Goal: Use online tool/utility: Utilize a website feature to perform a specific function

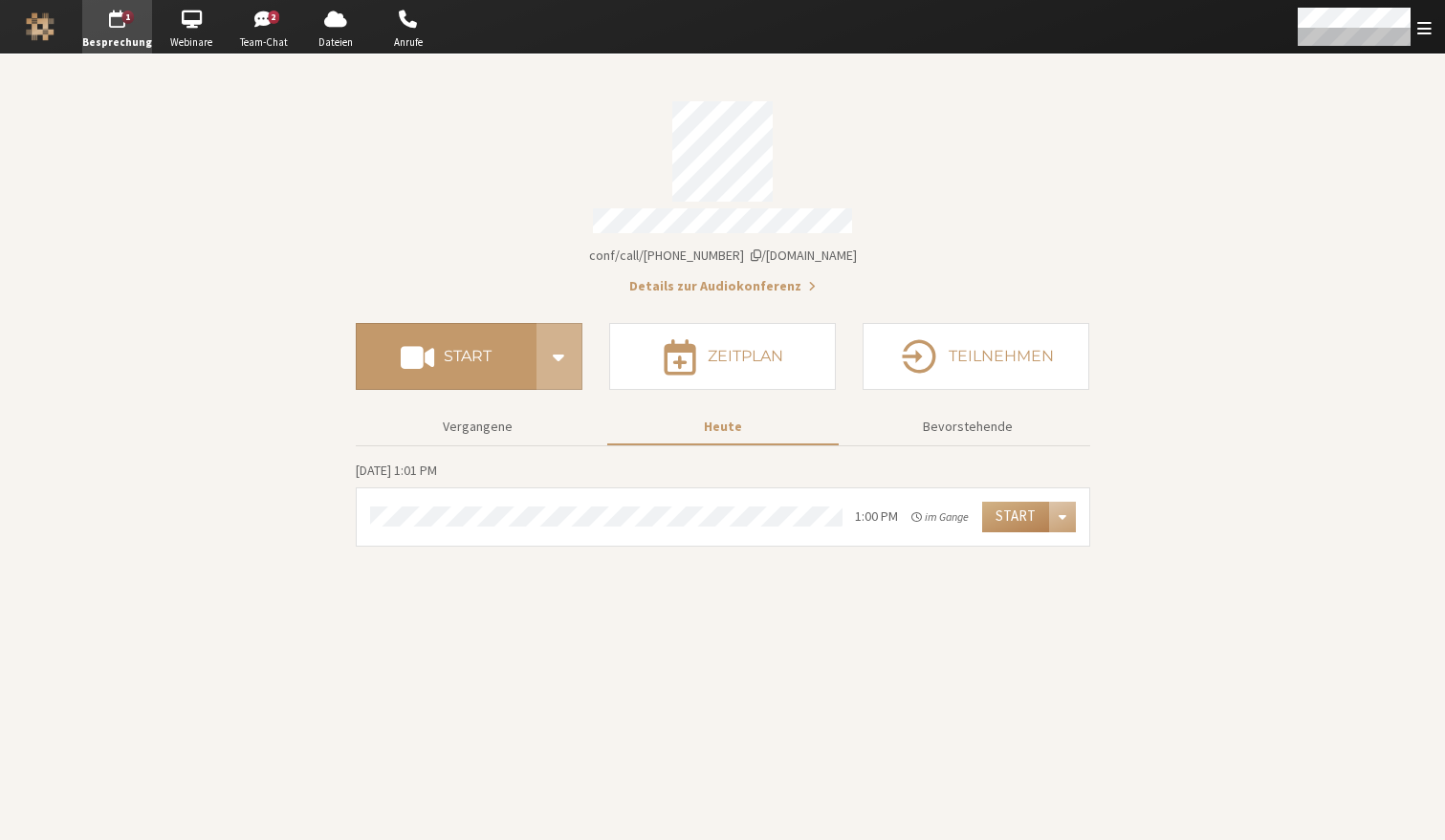
click at [1193, 284] on section "Besprechungslink [DOMAIN_NAME]/conf/call/8492808 Details zur Audiokonferenz Sta…" at bounding box center [722, 448] width 1445 height 786
click at [1016, 511] on button "Start" at bounding box center [1016, 516] width 67 height 30
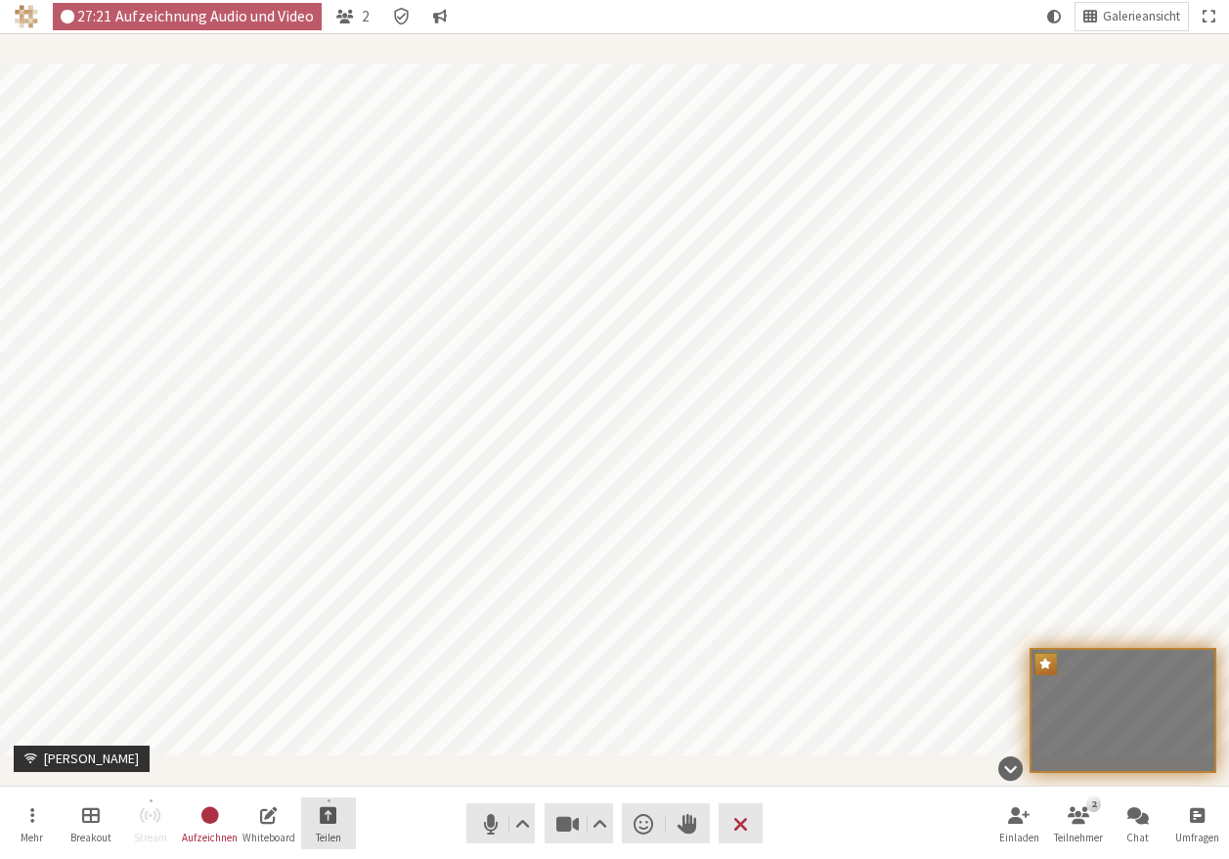
click at [324, 836] on span "Teilen" at bounding box center [328, 838] width 25 height 12
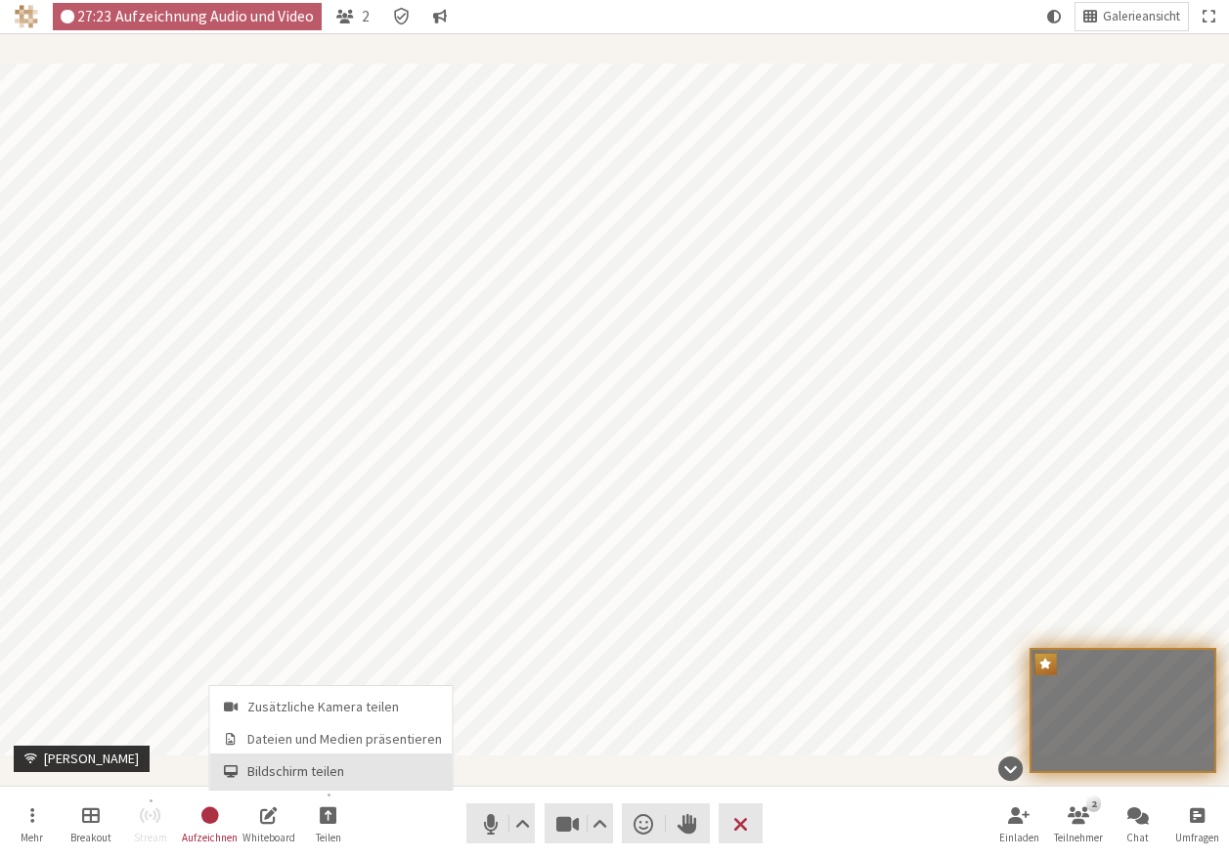
click at [338, 767] on span "Bildschirm teilen" at bounding box center [344, 772] width 195 height 15
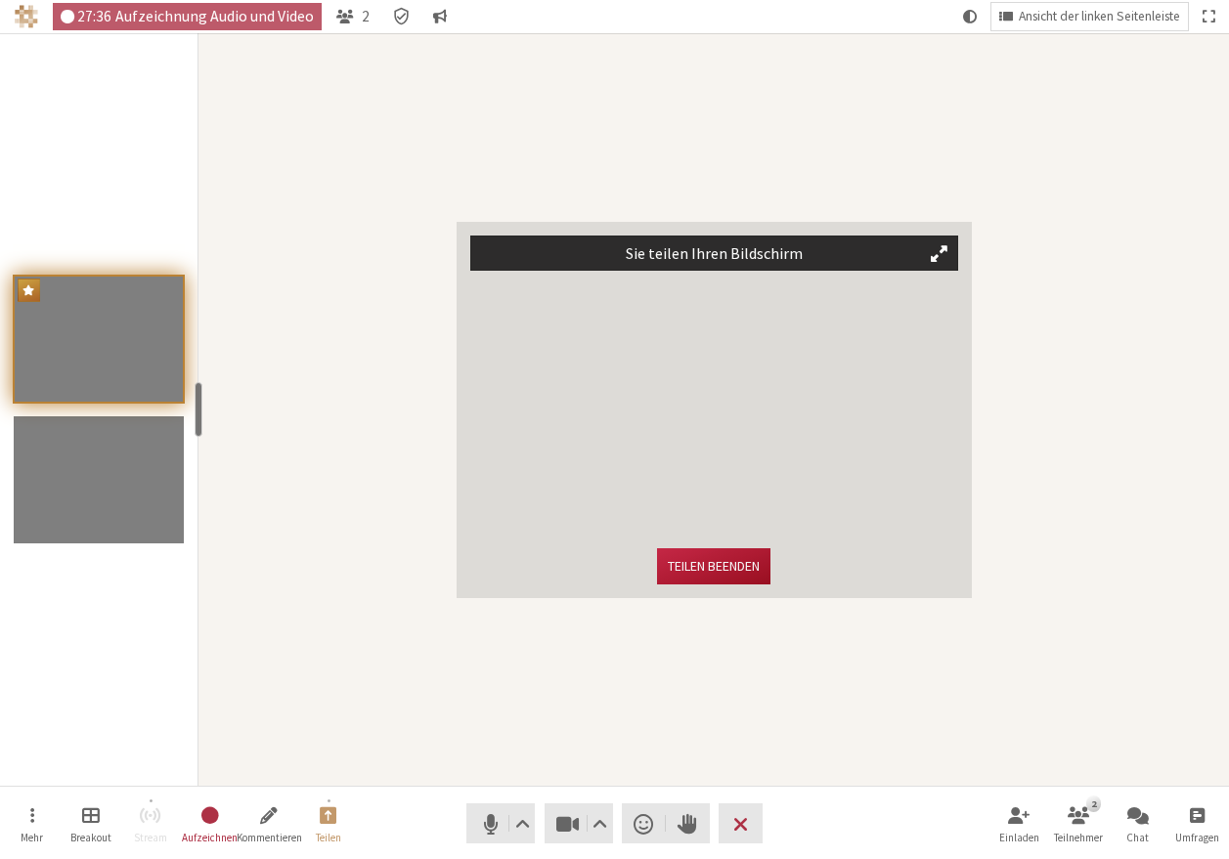
click at [735, 556] on button "Teilen beenden" at bounding box center [713, 566] width 113 height 36
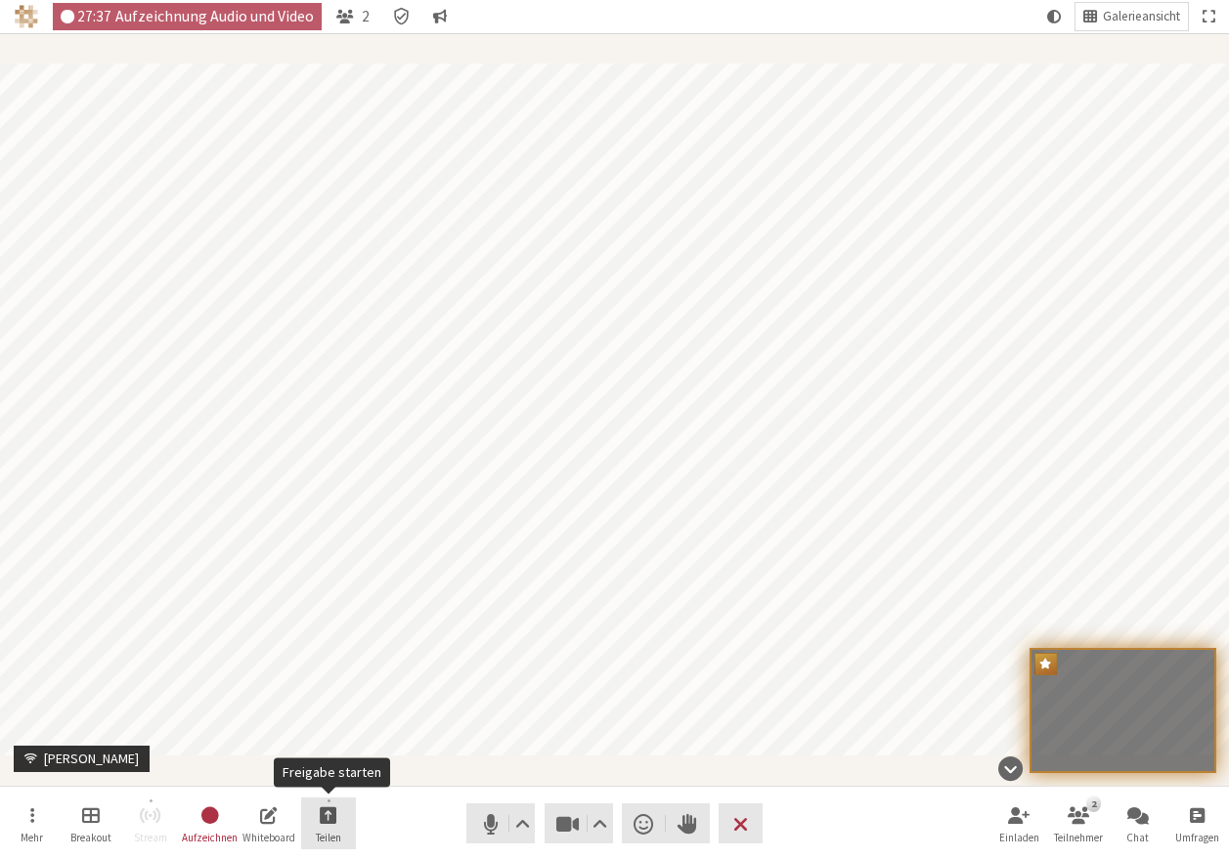
click at [327, 811] on span "Freigabe starten" at bounding box center [329, 815] width 18 height 22
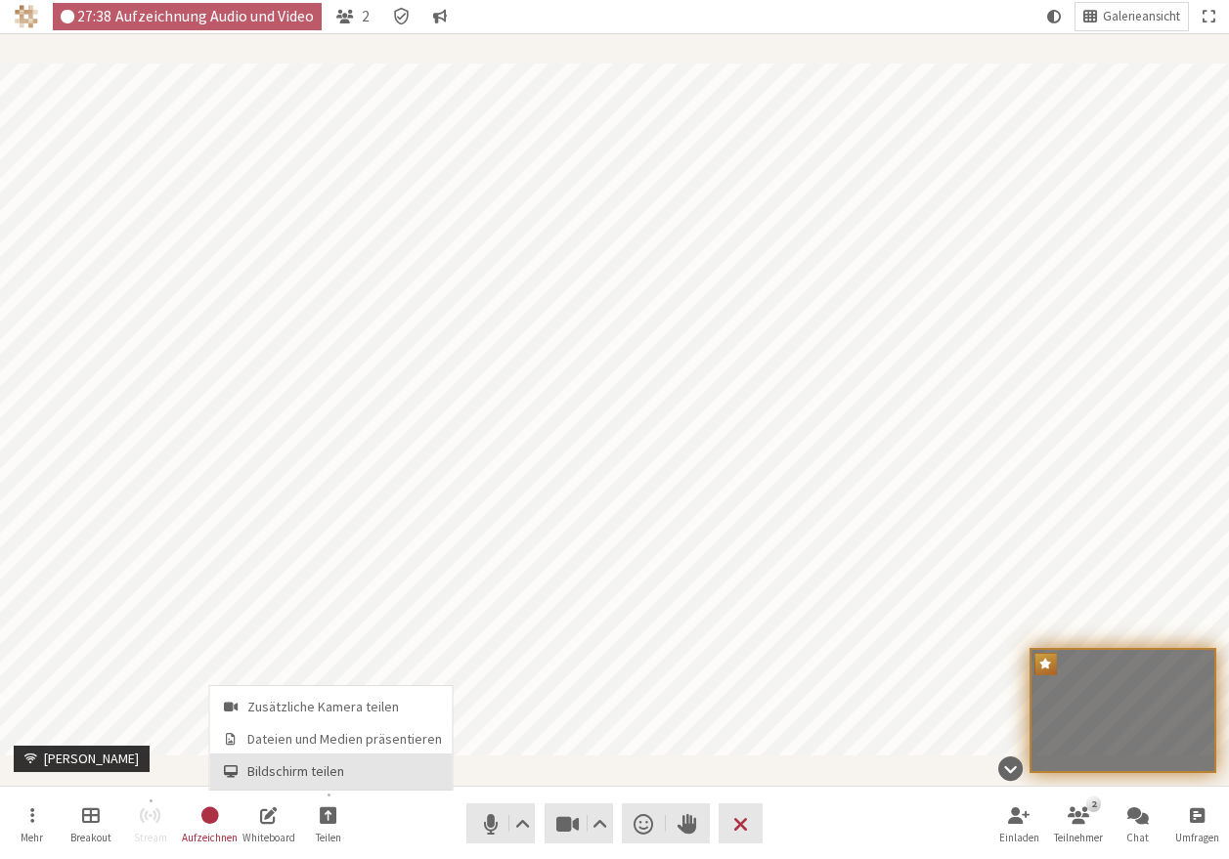
click at [324, 765] on span "Bildschirm teilen" at bounding box center [344, 772] width 195 height 15
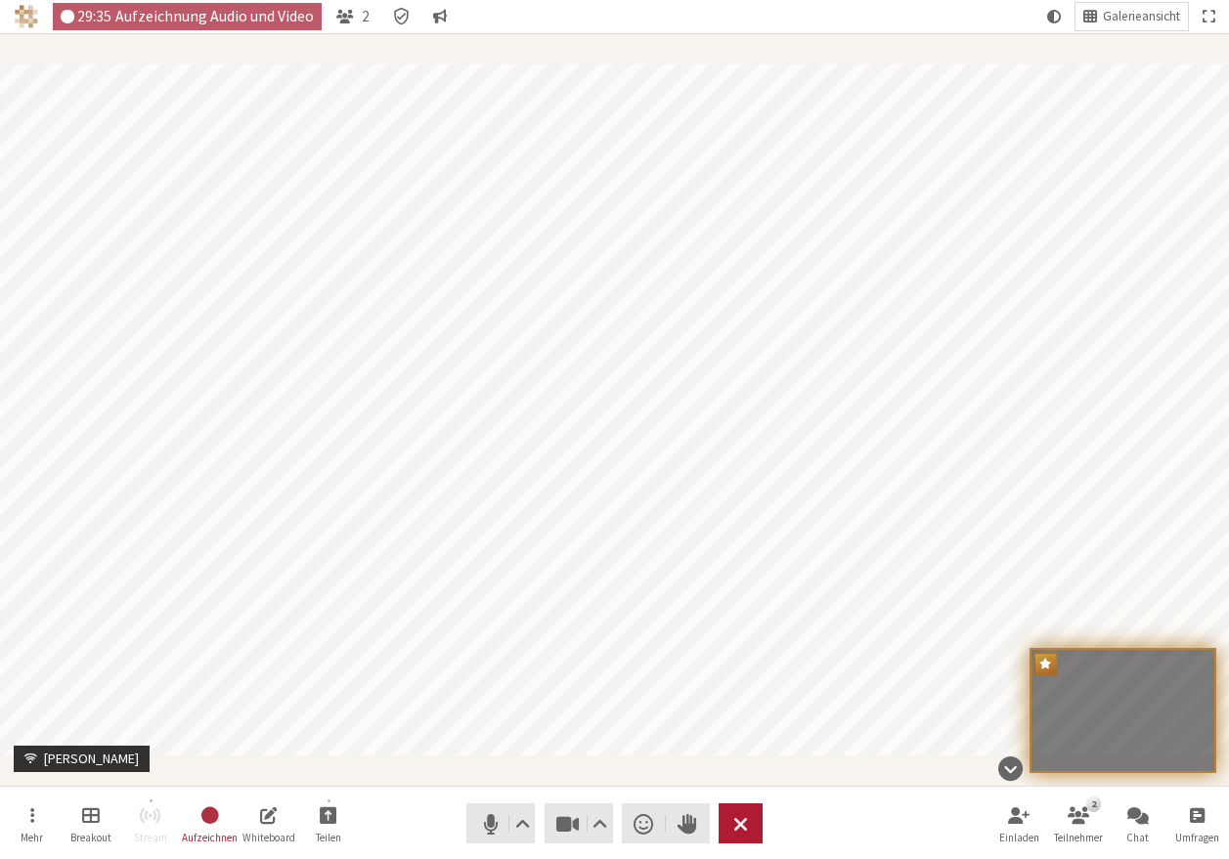
click at [738, 829] on span "Besprechung beenden oder verlassen" at bounding box center [740, 823] width 15 height 27
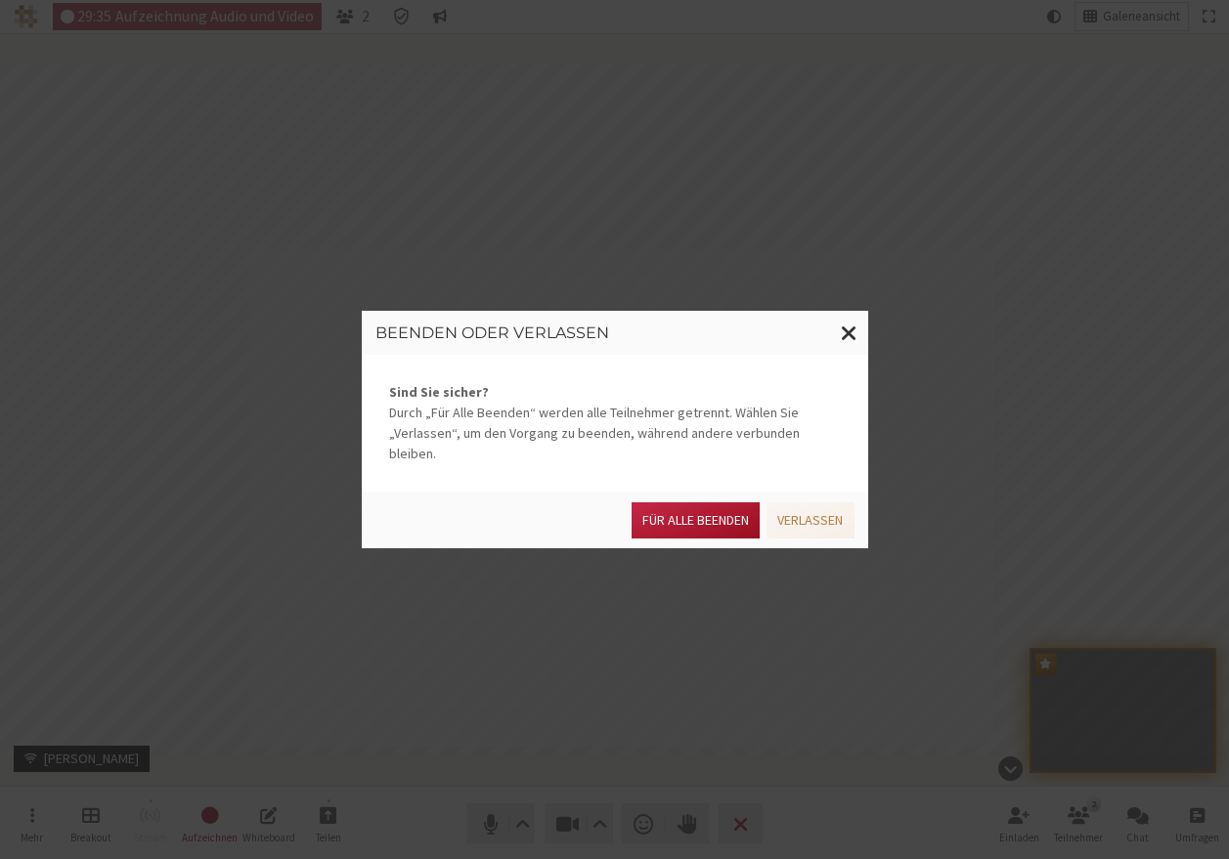
click at [721, 516] on button "Für alle Beenden" at bounding box center [696, 521] width 128 height 36
